Goal: Transaction & Acquisition: Download file/media

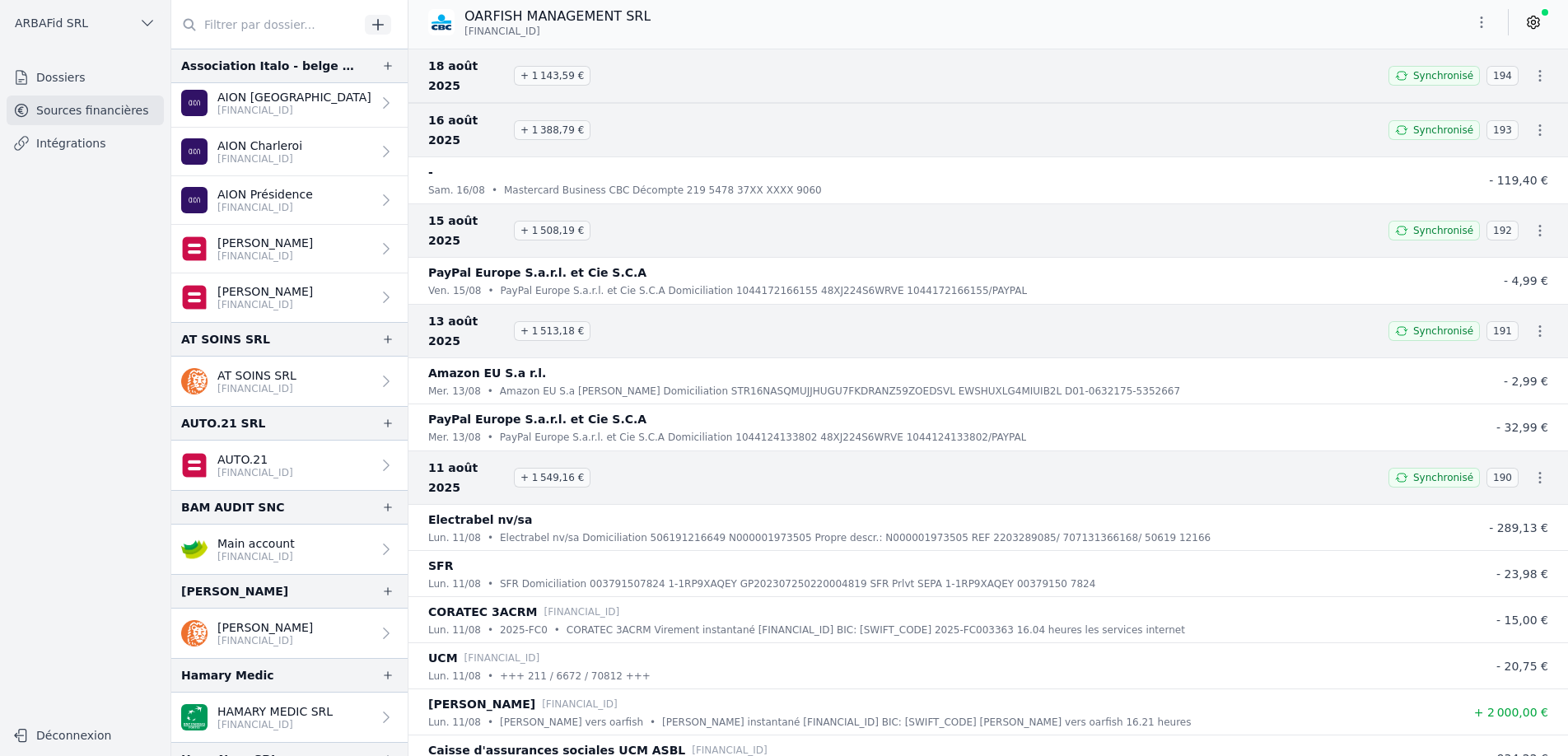
scroll to position [439, 0]
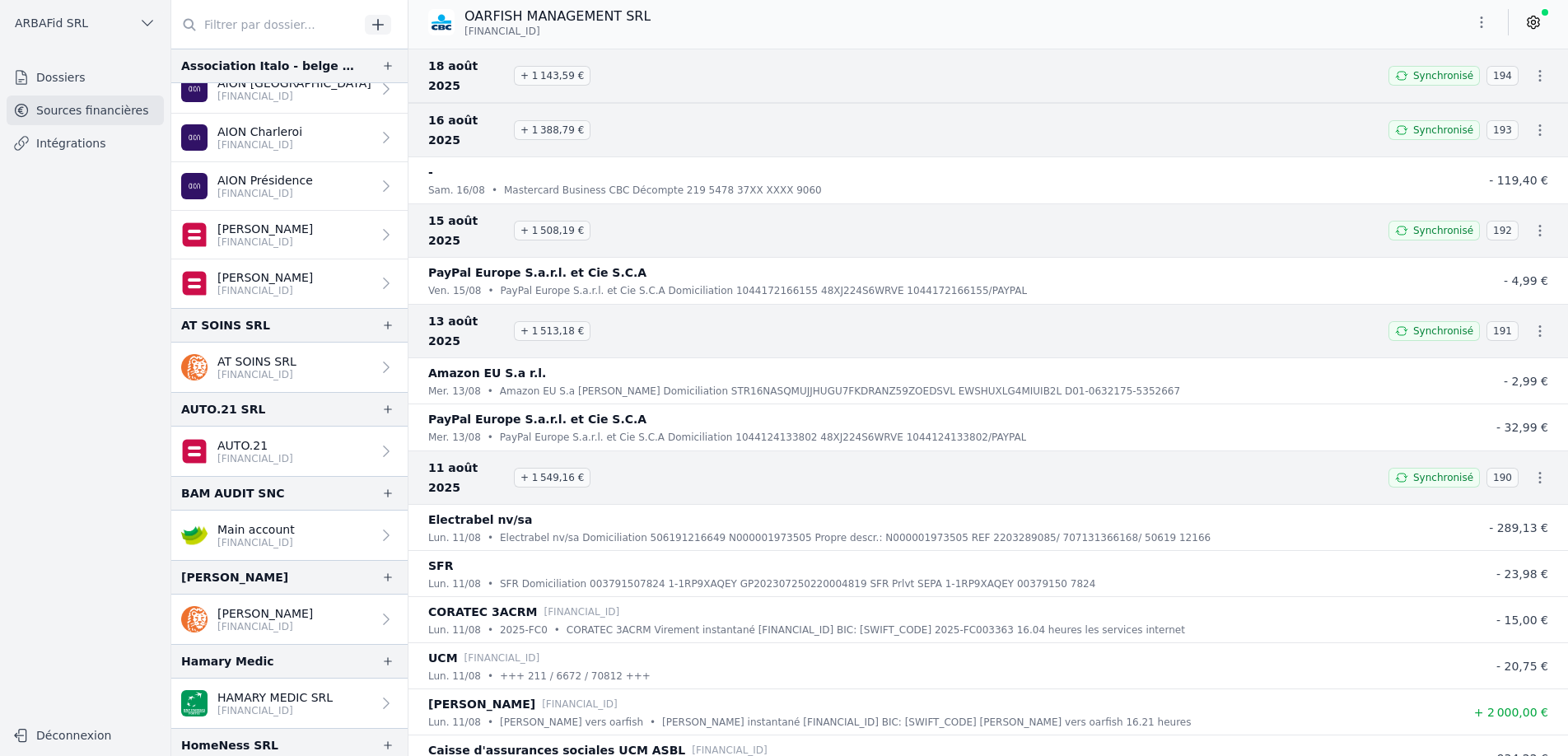
click at [247, 529] on p "Main account" at bounding box center [257, 529] width 78 height 16
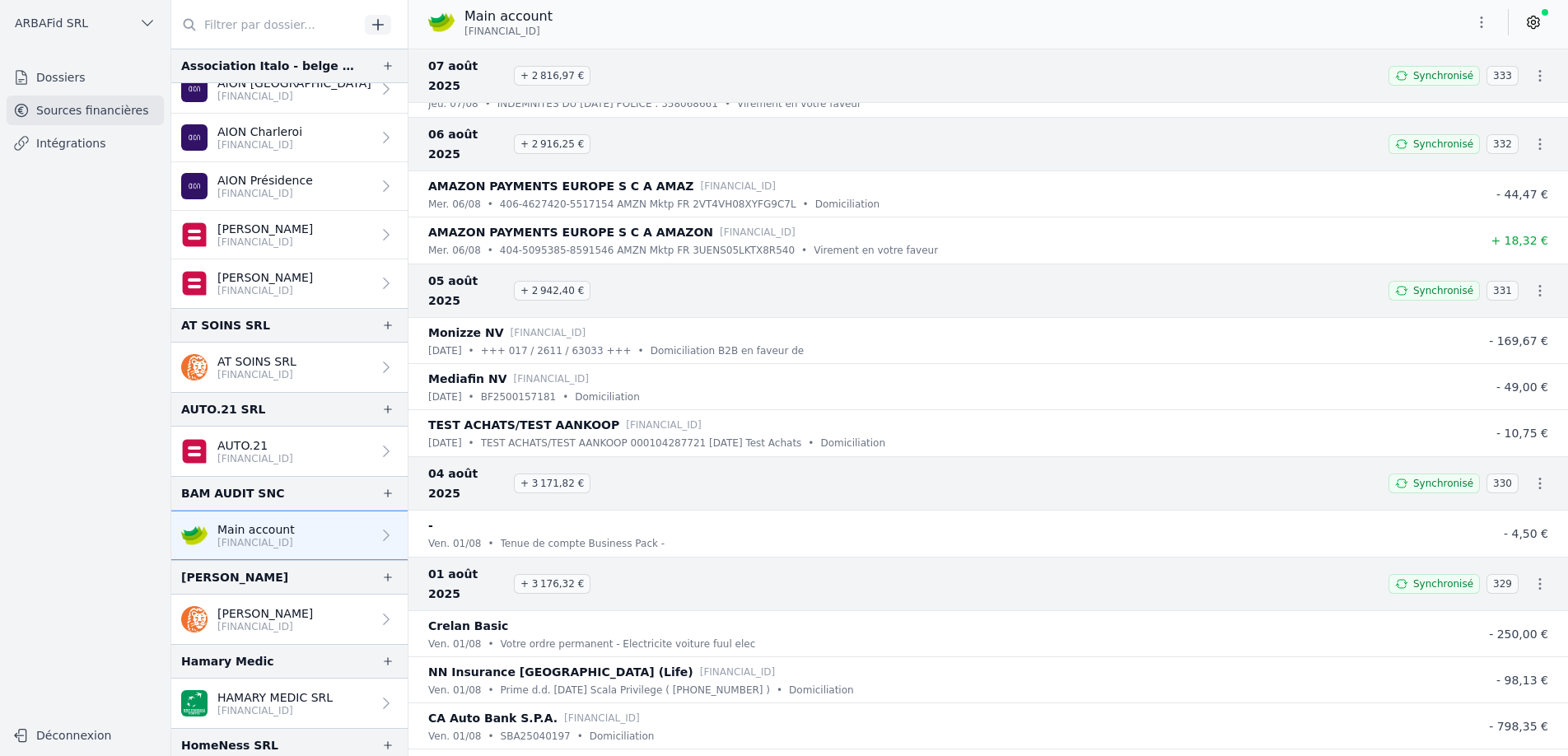
scroll to position [4536, 0]
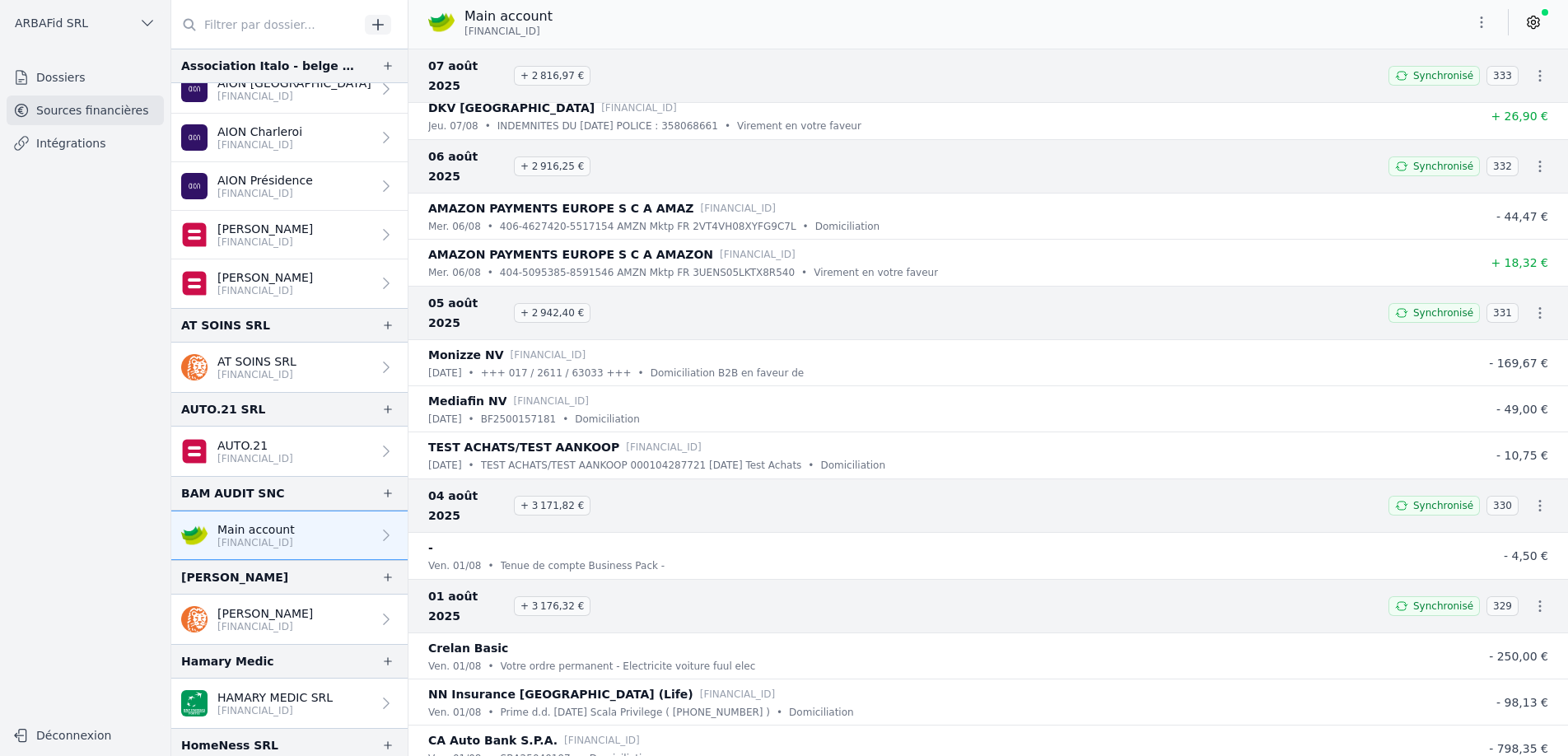
click at [1490, 303] on span "331" at bounding box center [1503, 312] width 32 height 20
click at [1539, 307] on icon "button" at bounding box center [1540, 312] width 2 height 12
click at [1503, 271] on link "Télécharger les CODA" at bounding box center [1477, 274] width 151 height 30
click at [1532, 304] on icon "button" at bounding box center [1540, 312] width 16 height 16
click at [1480, 21] on div at bounding box center [784, 378] width 1568 height 756
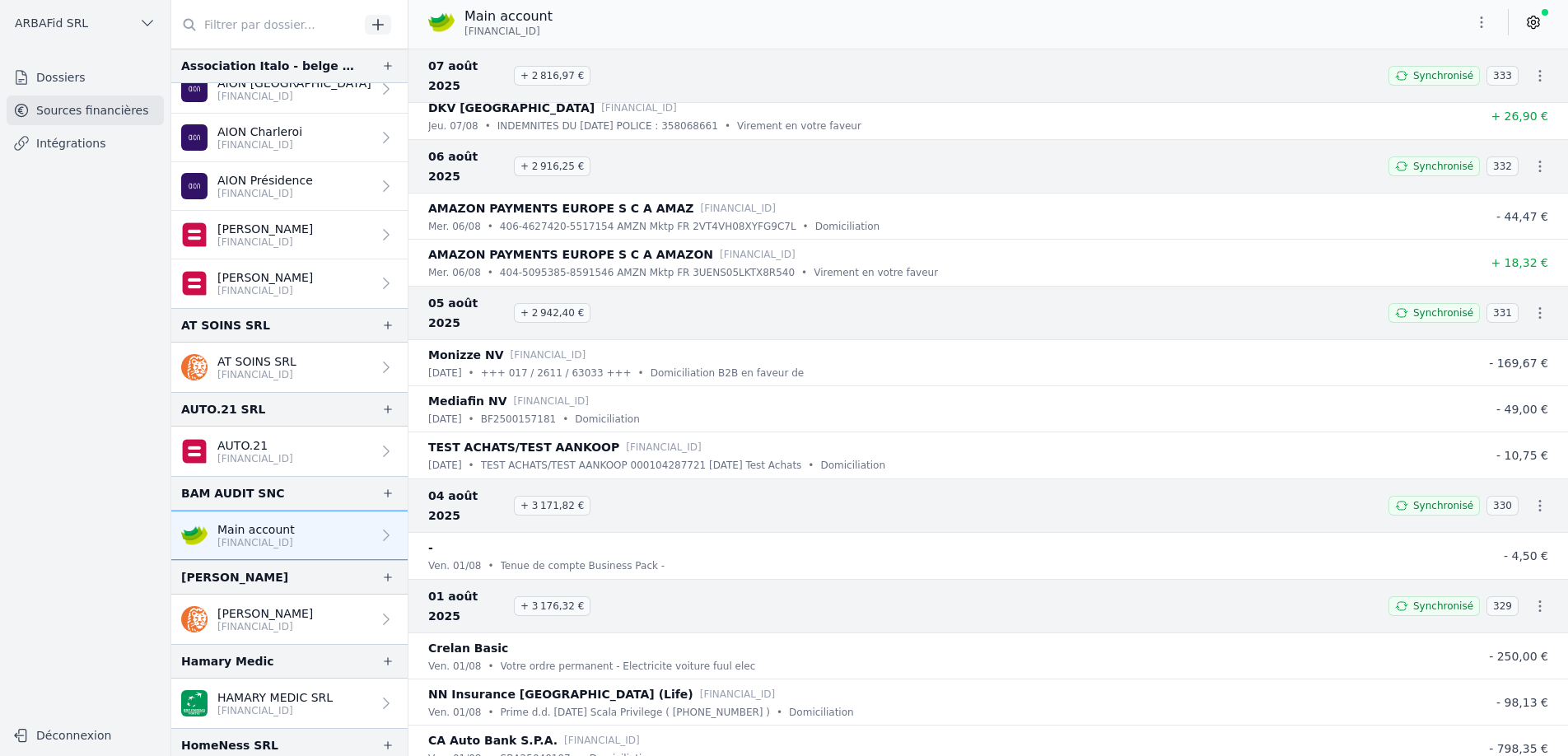
click at [1481, 20] on icon "button" at bounding box center [1482, 22] width 16 height 16
click at [1445, 80] on button "Exporter" at bounding box center [1443, 87] width 119 height 31
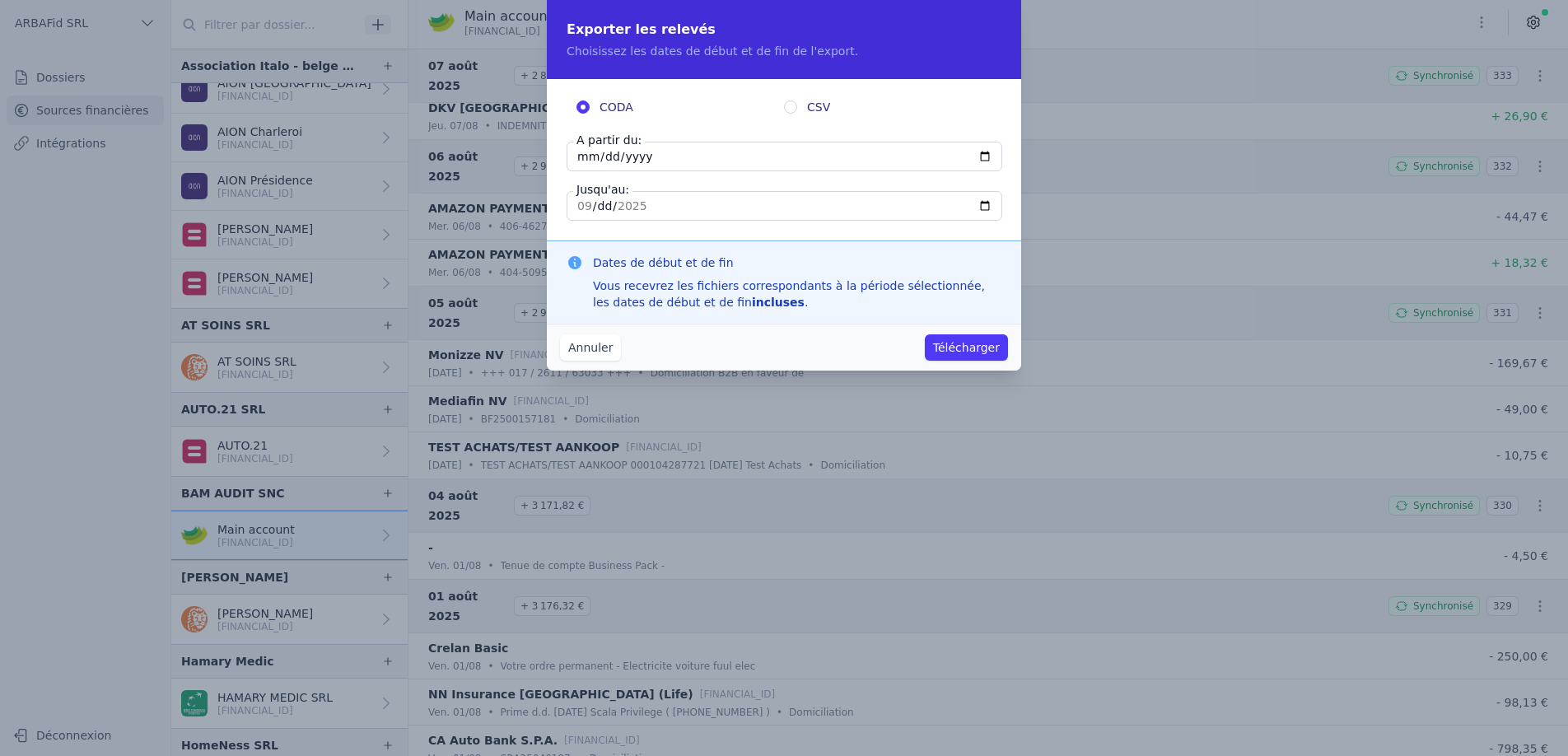
click at [789, 108] on input "CSV" at bounding box center [791, 107] width 13 height 13
radio input "true"
radio input "false"
click at [582, 352] on button "Annuler" at bounding box center [591, 347] width 61 height 26
